Goal: Task Accomplishment & Management: Use online tool/utility

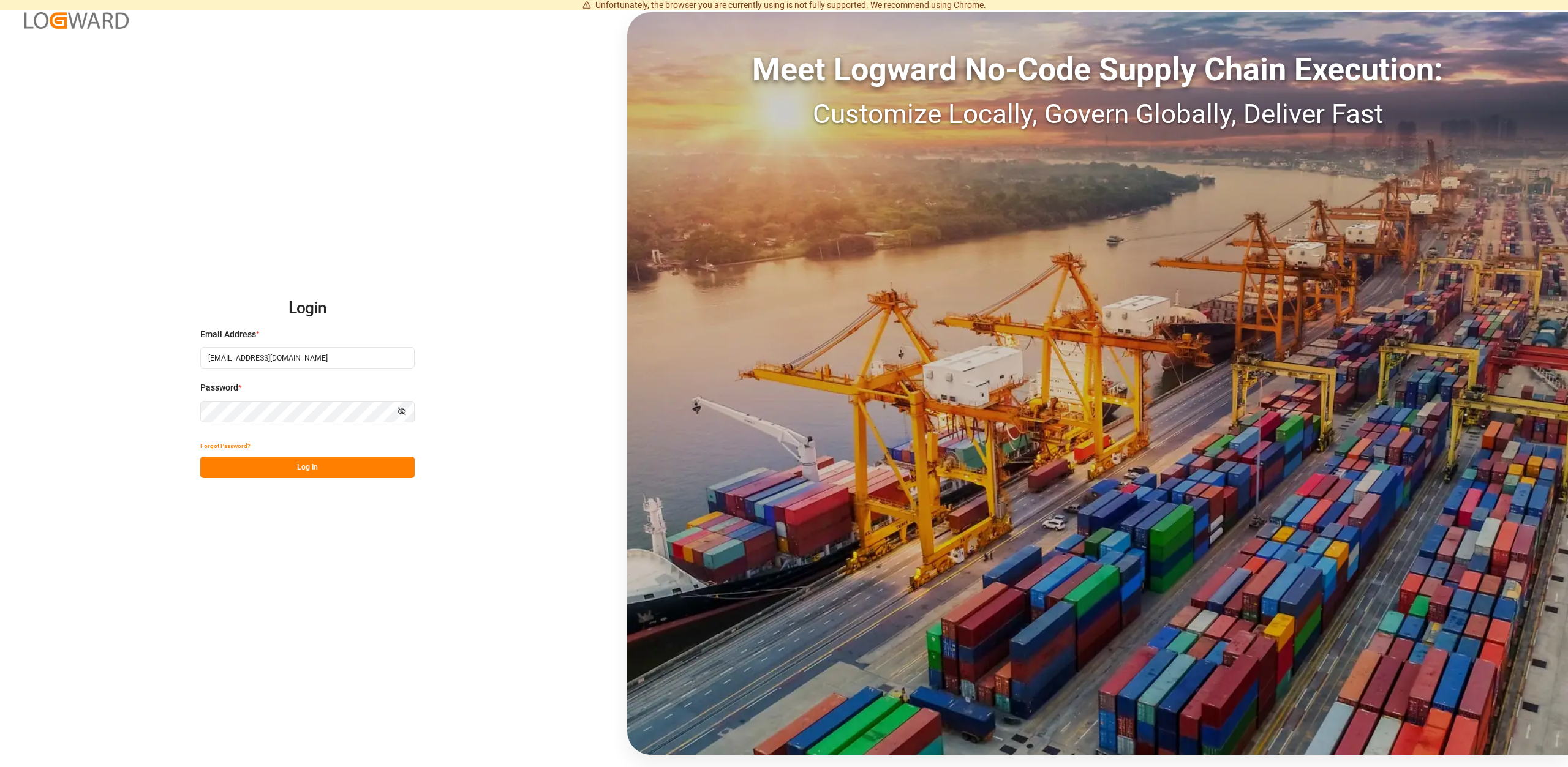
click at [308, 468] on button "Log In" at bounding box center [307, 467] width 214 height 21
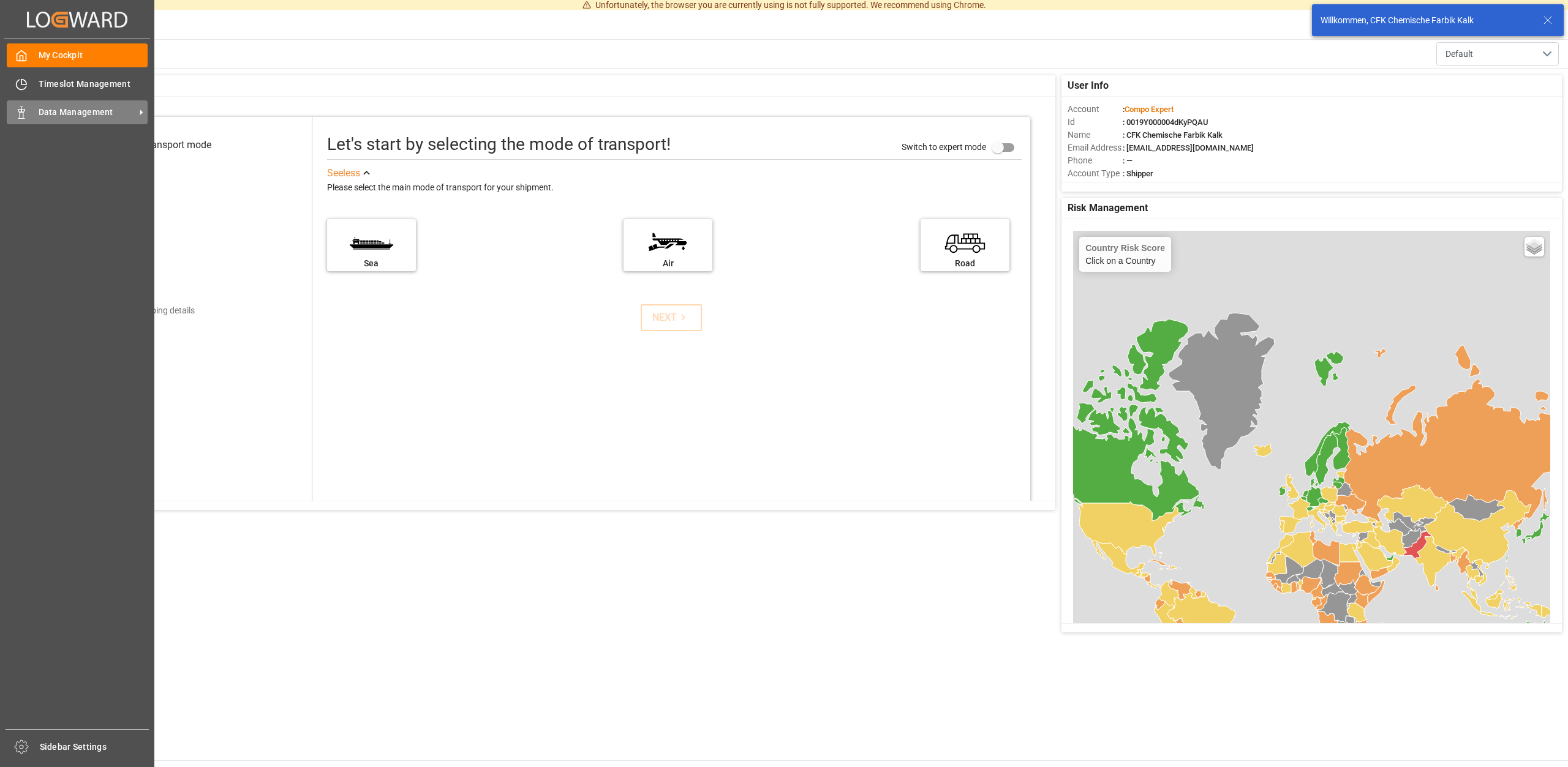
click at [76, 110] on span "Data Management" at bounding box center [87, 112] width 96 height 13
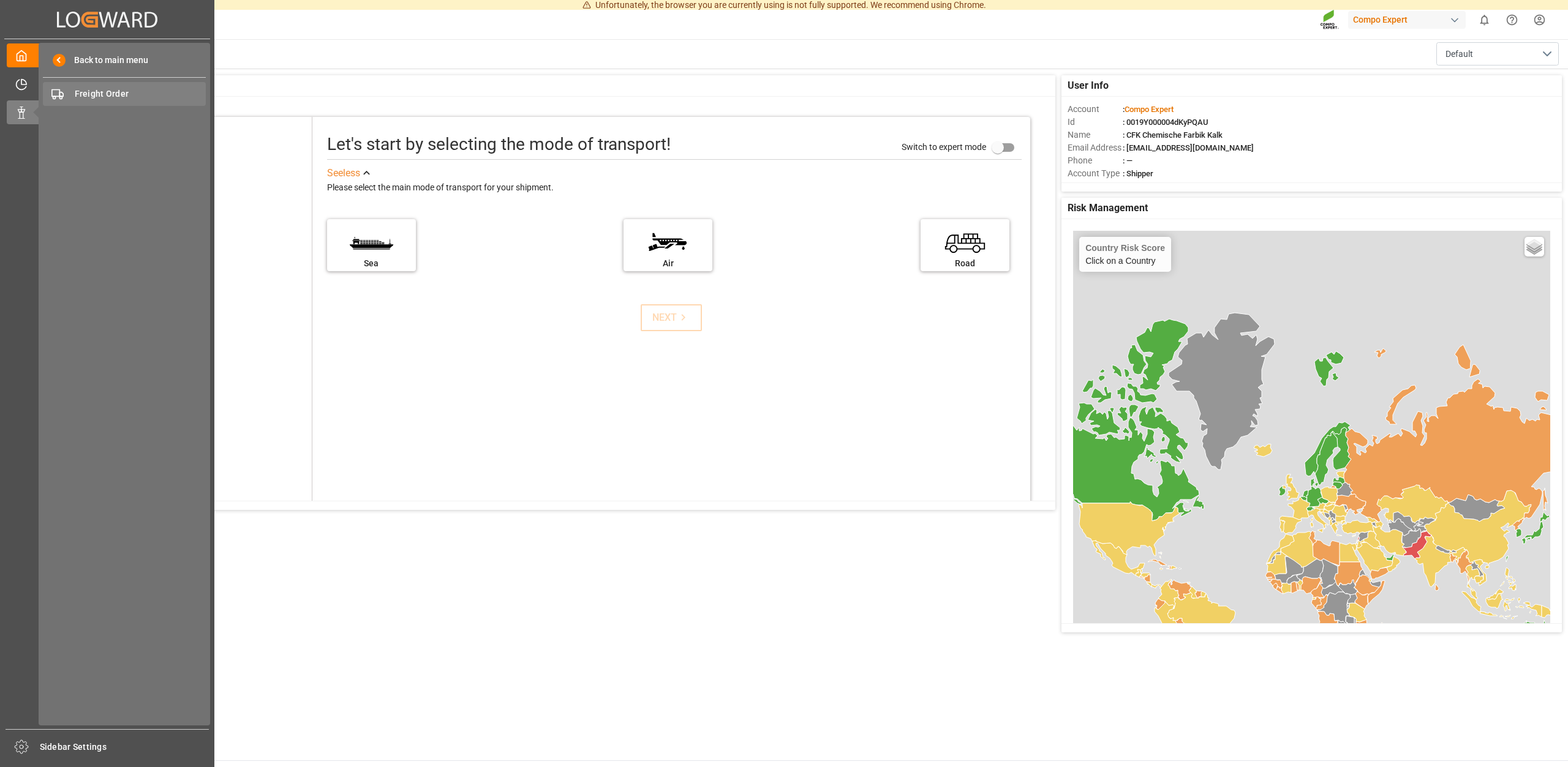
click at [103, 91] on span "Freight Order" at bounding box center [140, 94] width 132 height 13
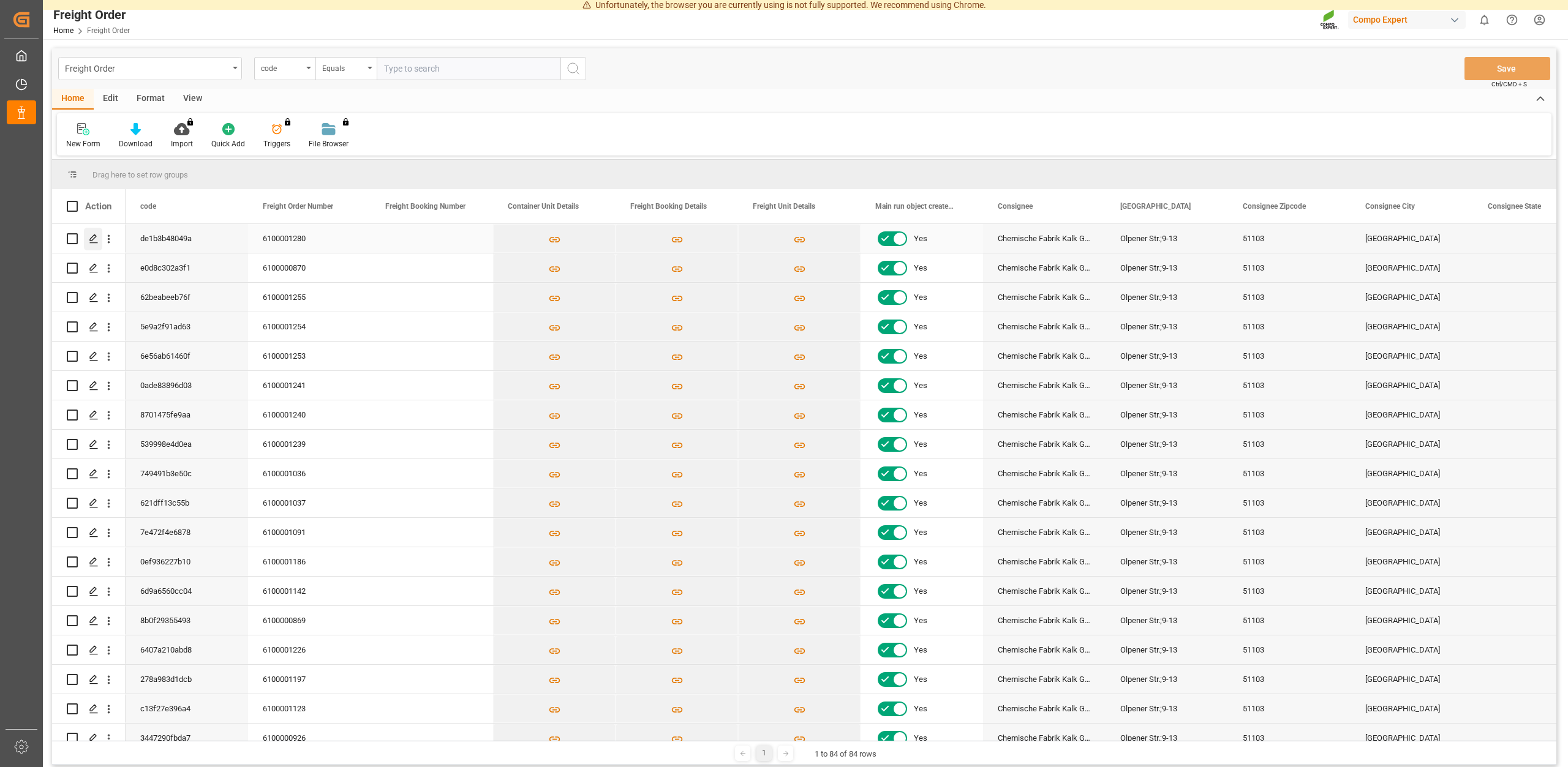
click at [96, 238] on icon "Press SPACE to select this row." at bounding box center [93, 238] width 10 height 10
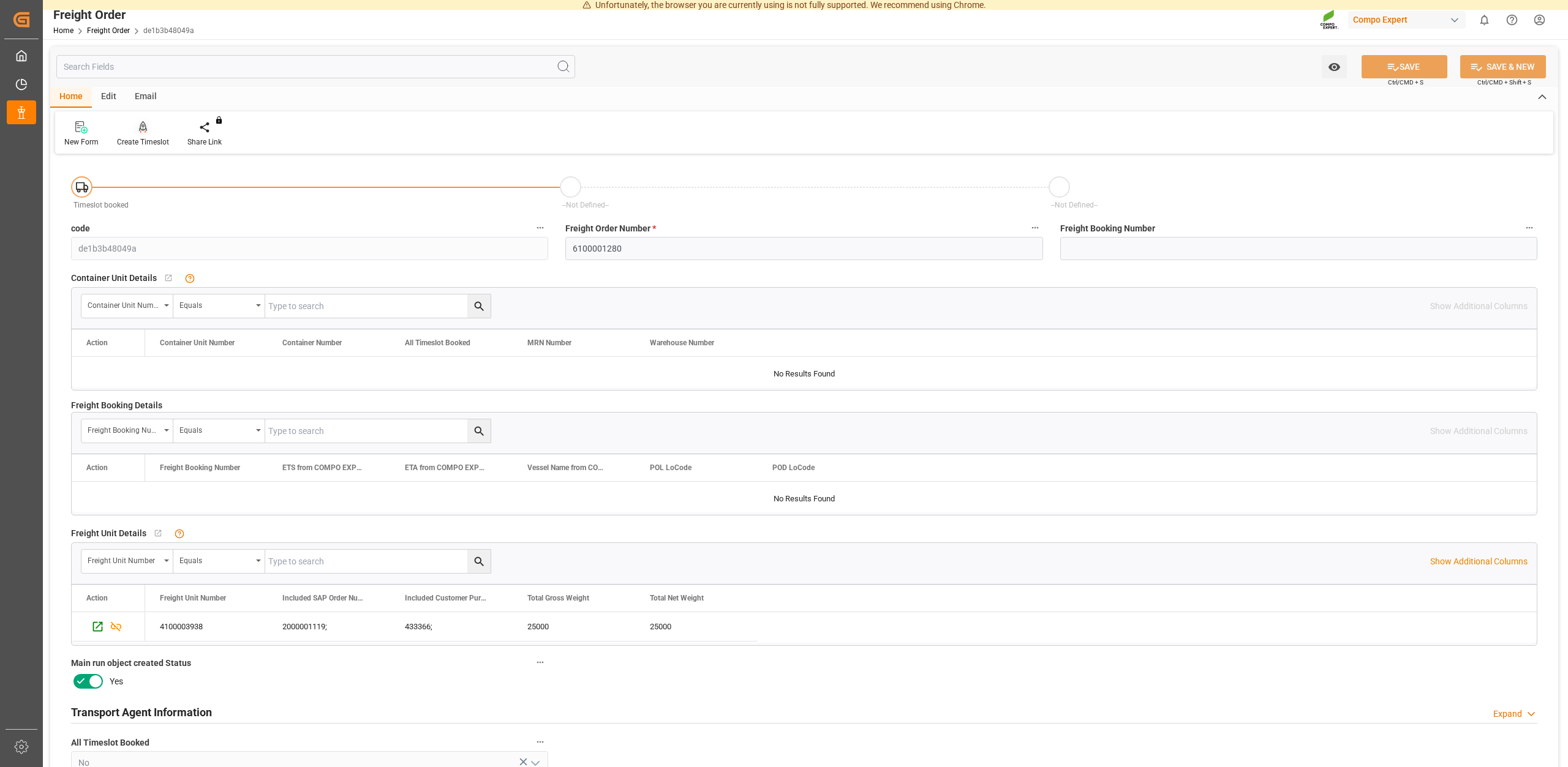
click at [141, 135] on div "Create Timeslot" at bounding box center [143, 134] width 70 height 27
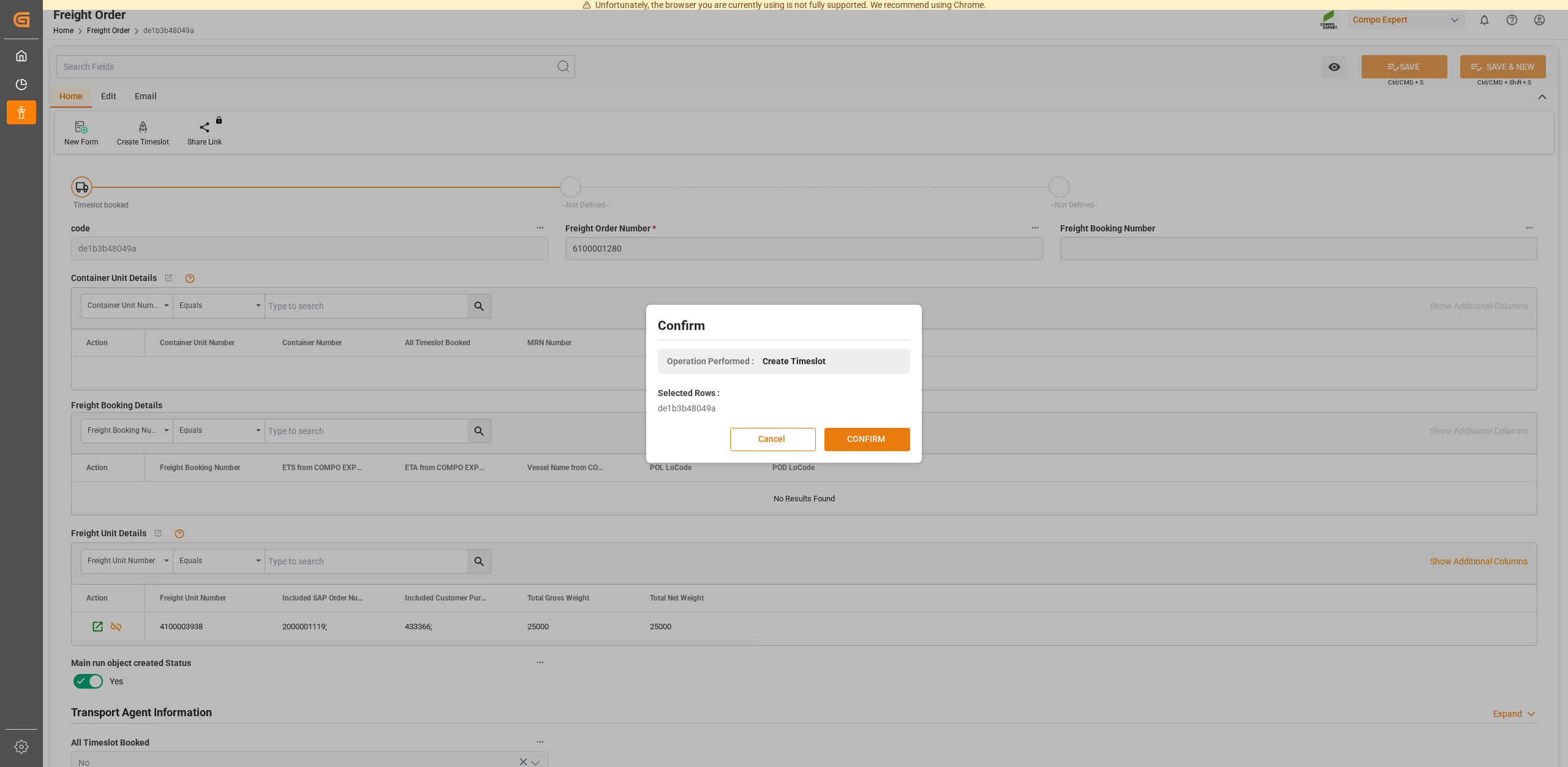
click at [854, 439] on button "CONFIRM" at bounding box center [867, 439] width 86 height 24
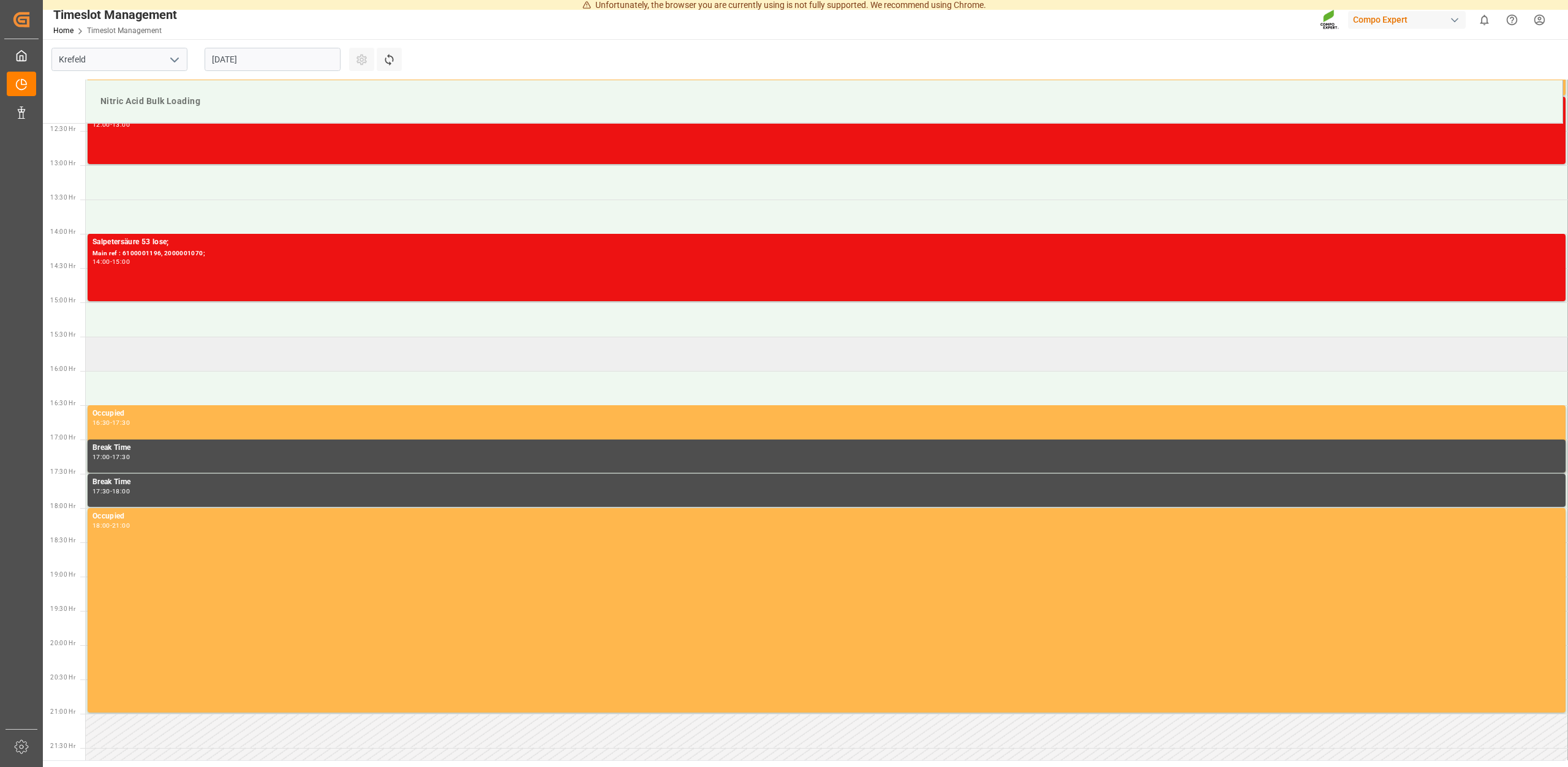
scroll to position [890, 0]
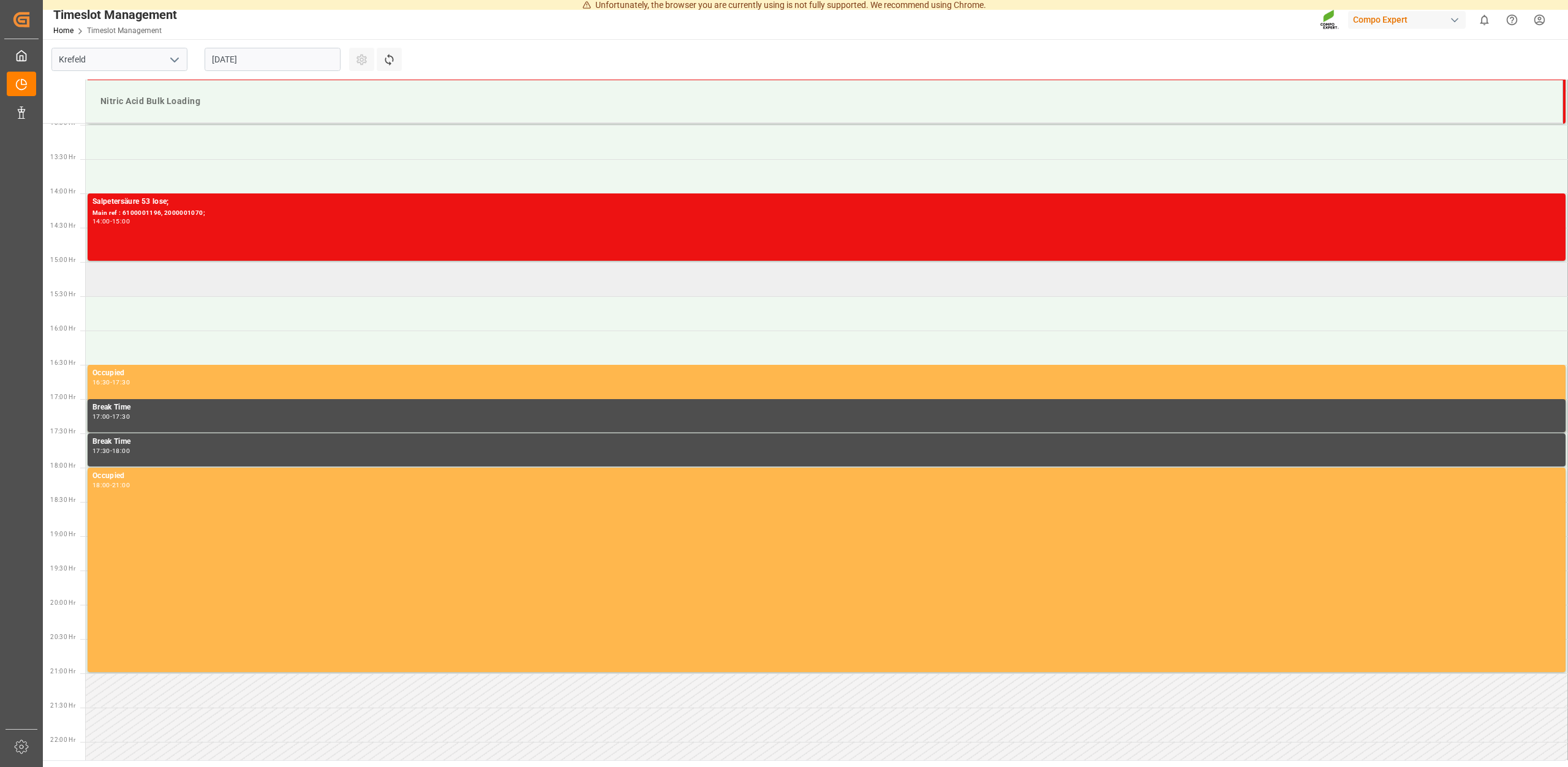
click at [163, 281] on td at bounding box center [827, 279] width 1482 height 34
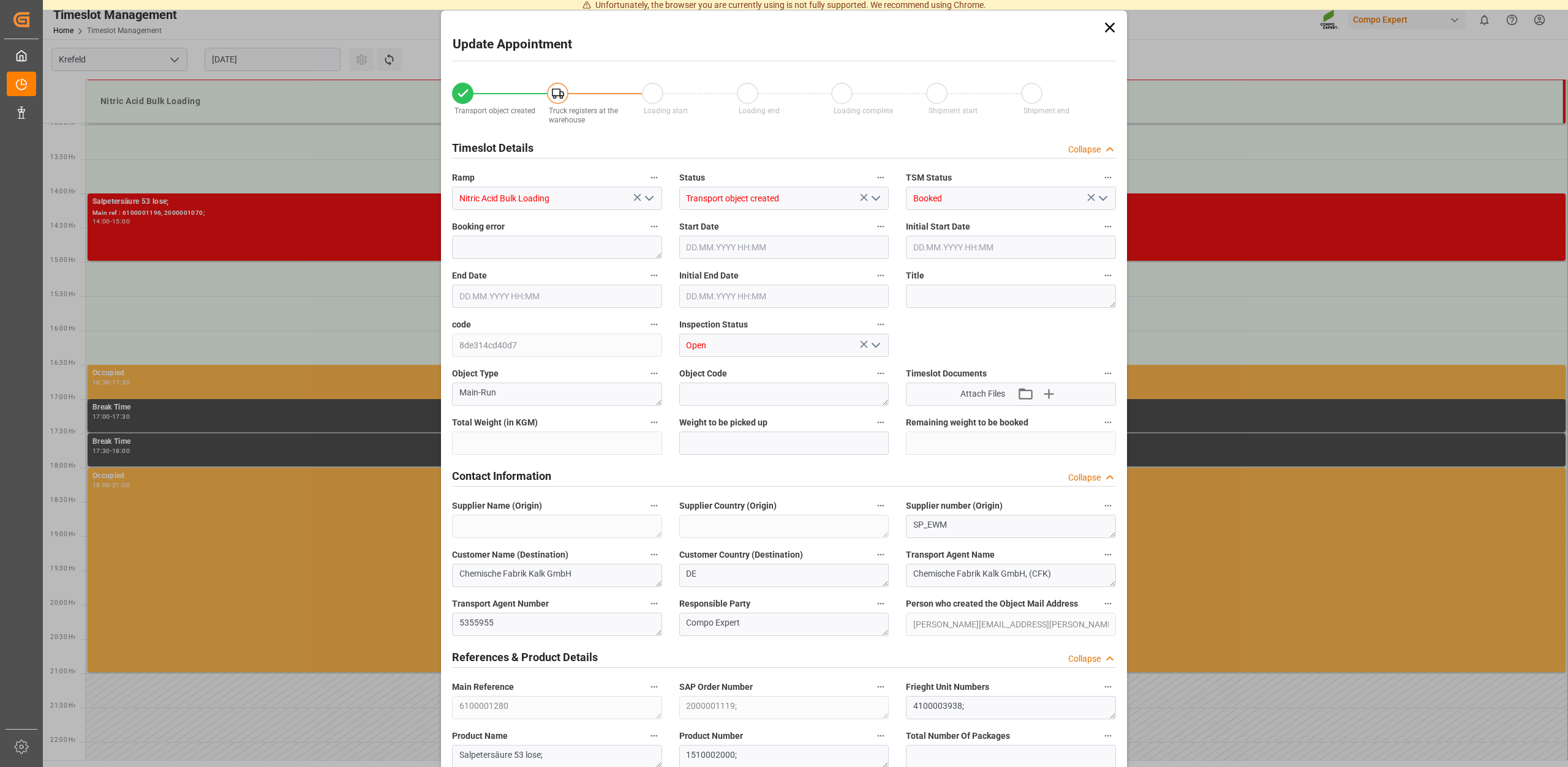
type input "[DATE] 15:00"
type input "[DATE] 15:30"
type input "25000"
type input "0"
type input "[DATE] 14:39"
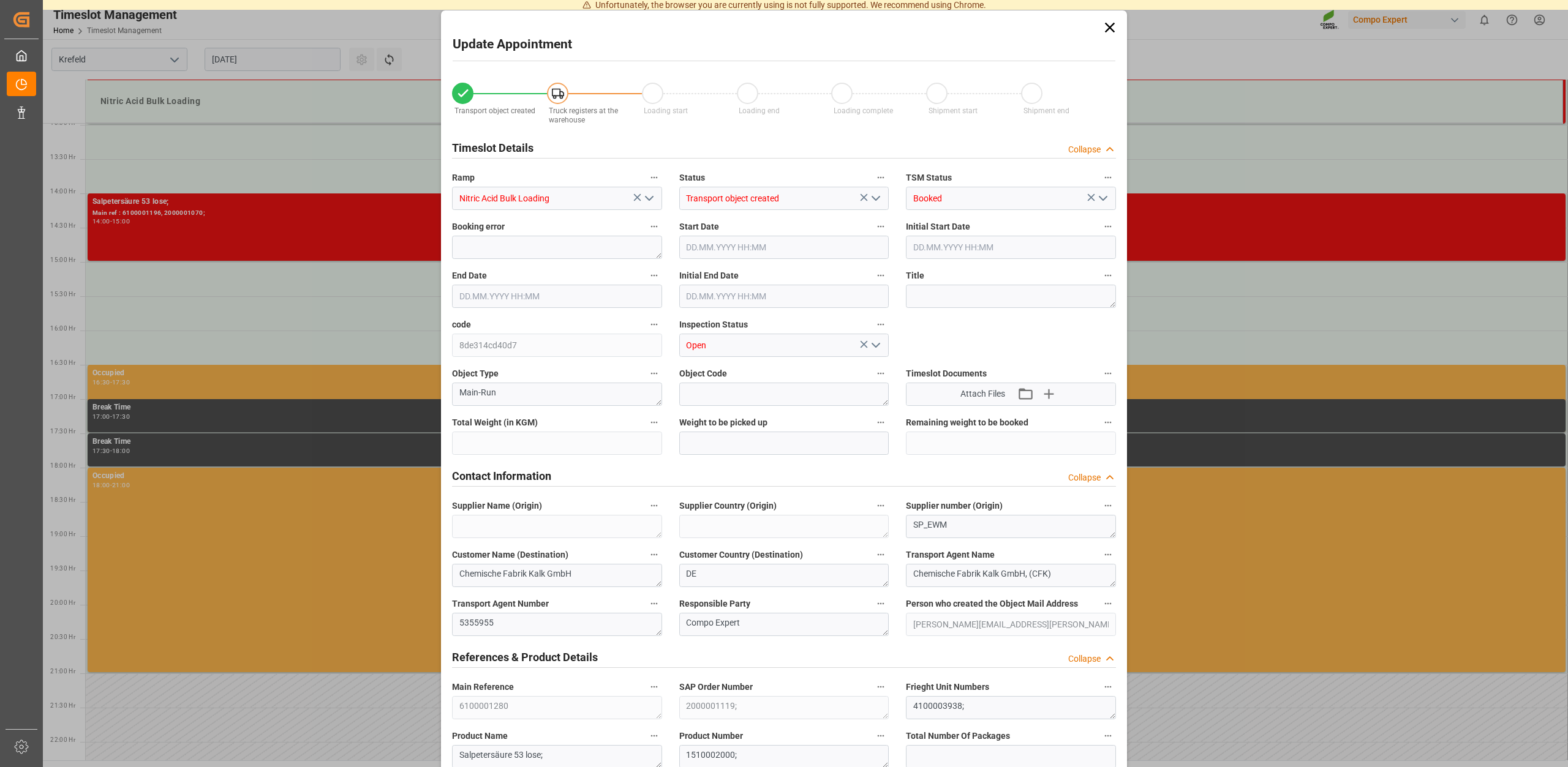
type input "[DATE] 12:58"
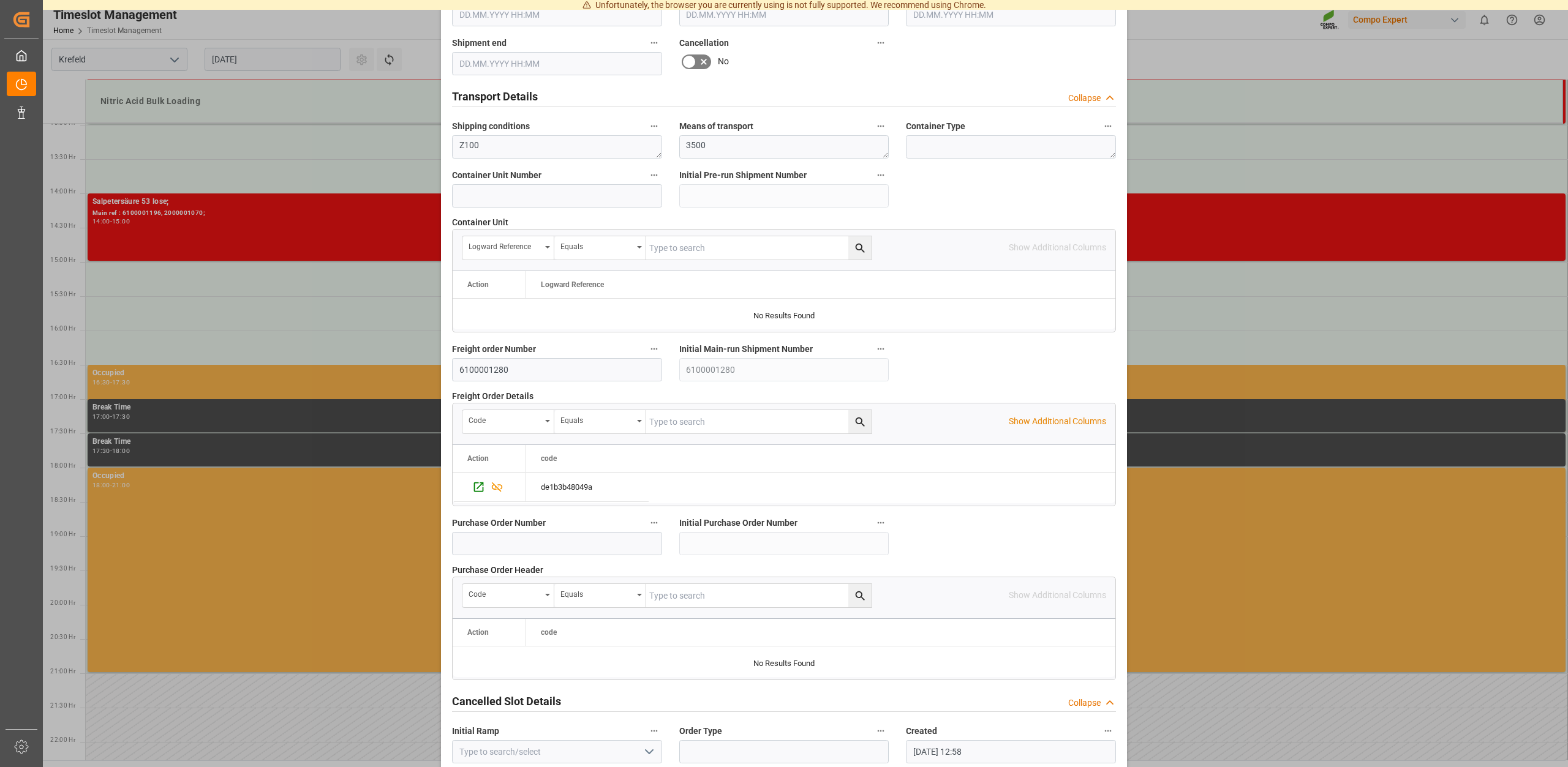
scroll to position [933, 0]
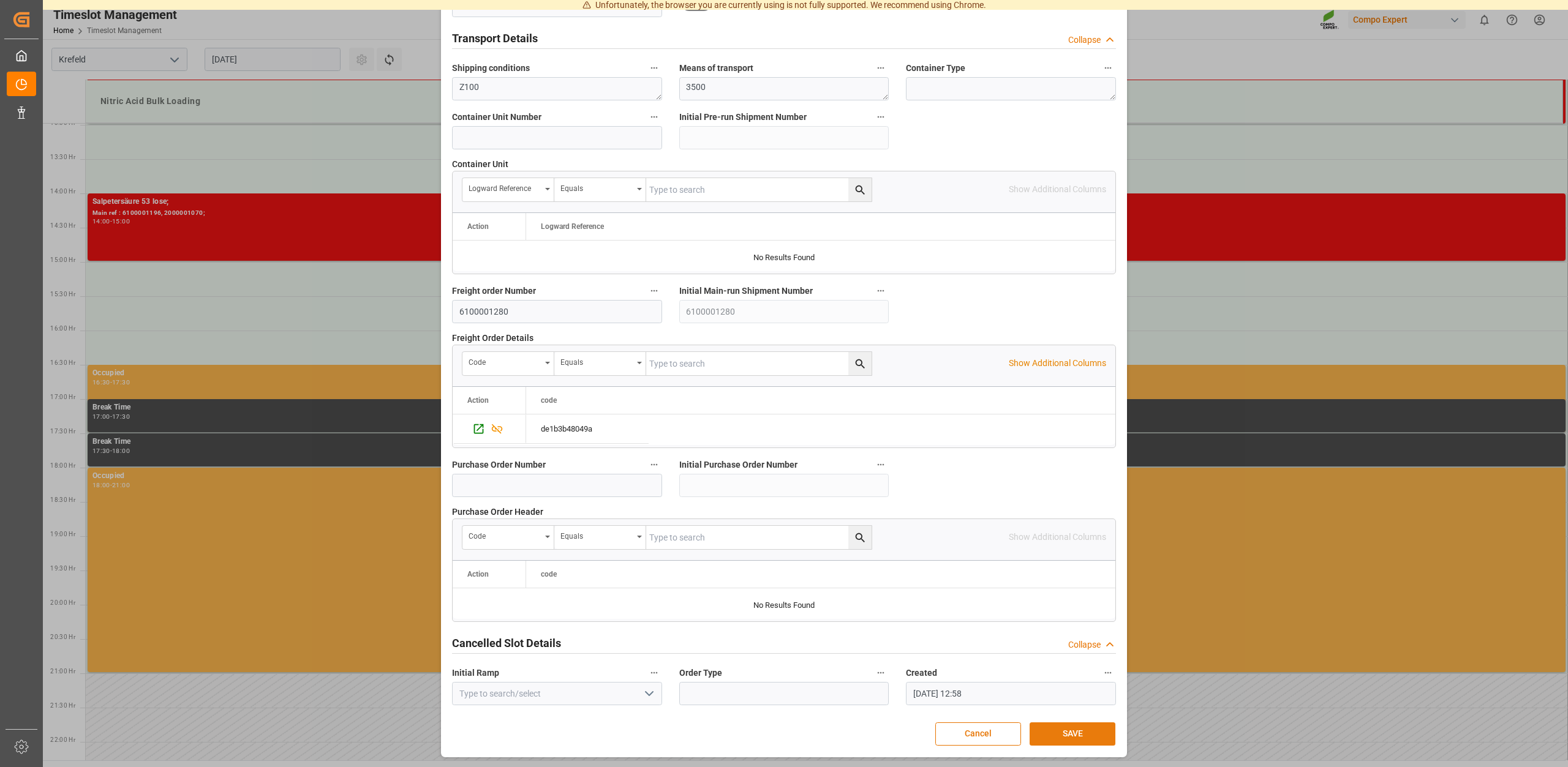
click at [1063, 735] on button "SAVE" at bounding box center [1073, 734] width 86 height 24
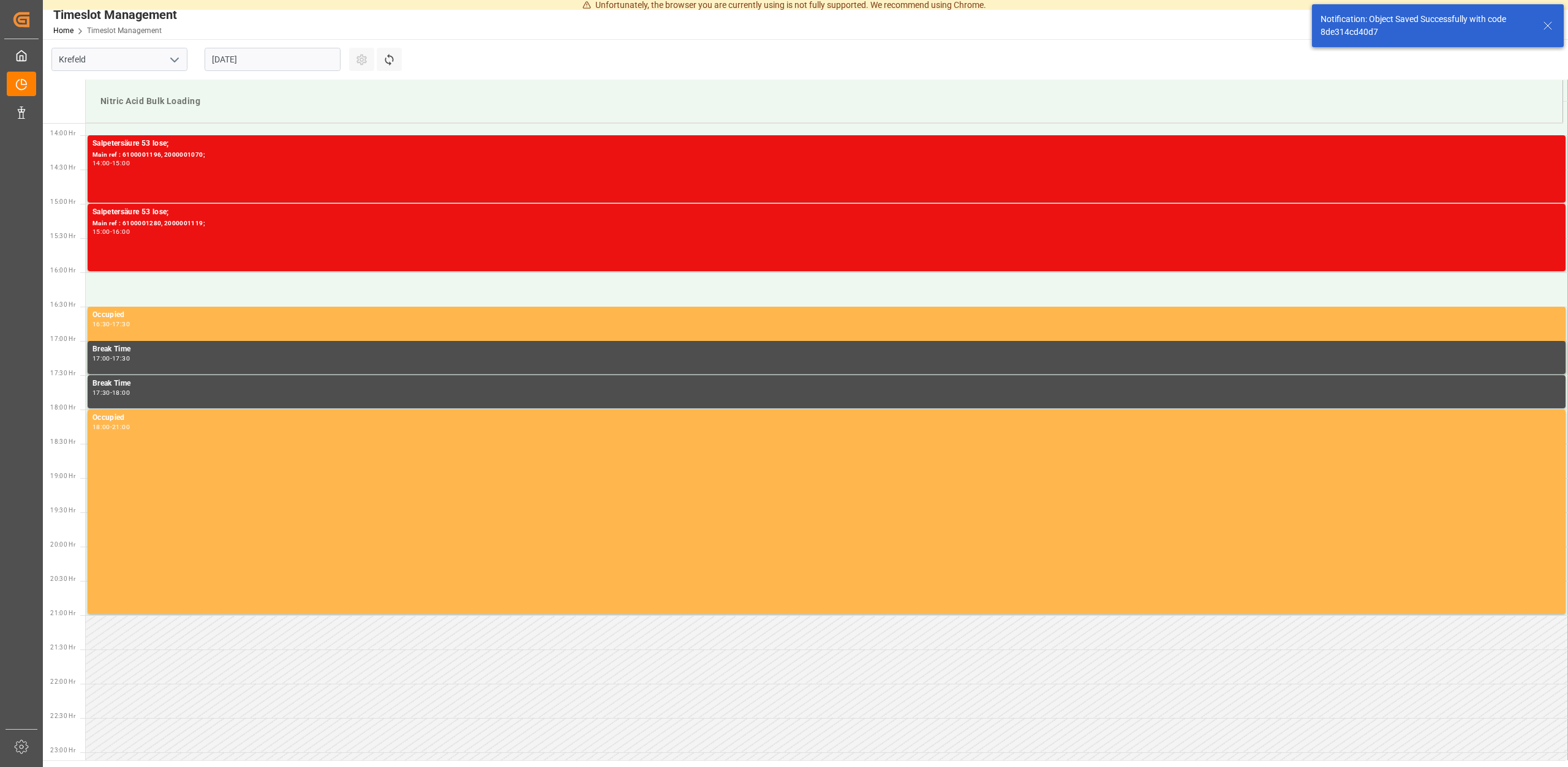
scroll to position [952, 0]
